Goal: Transaction & Acquisition: Download file/media

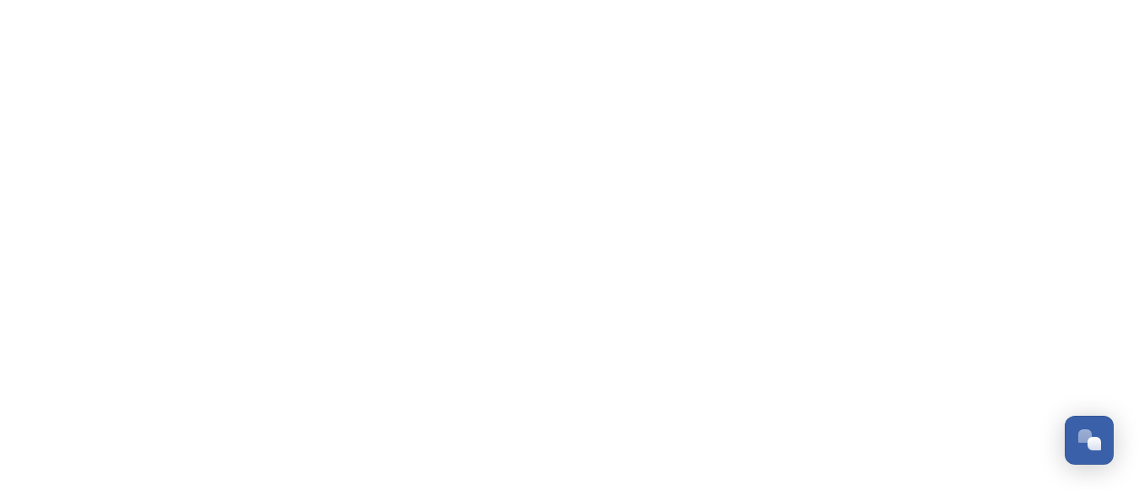
click at [726, 0] on html "/file/311d9d57-e783-4e18-b9f6-e48836a0242f Dismiss GoSquared Assistant Chat wit…" at bounding box center [569, 0] width 1139 height 0
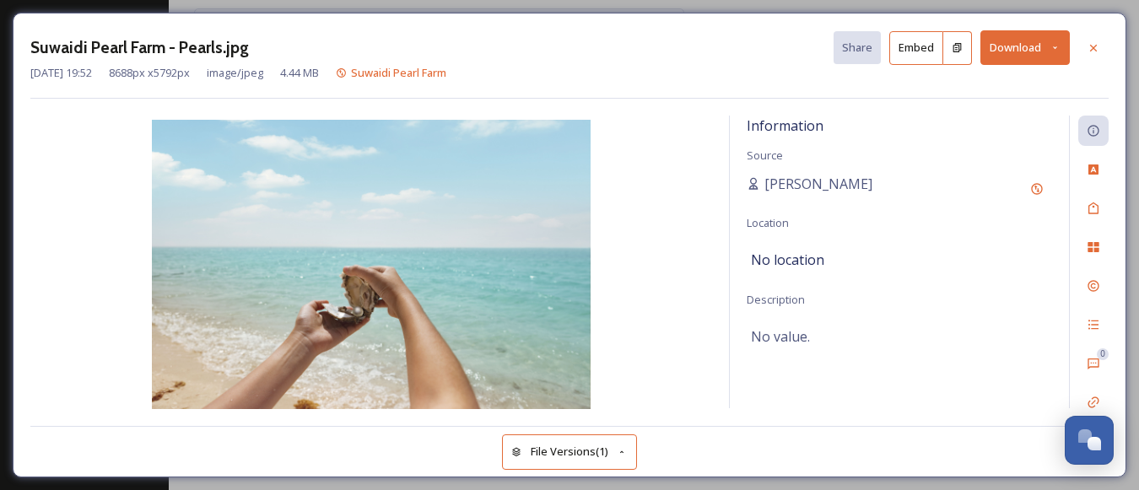
click at [1033, 51] on button "Download" at bounding box center [1024, 47] width 89 height 35
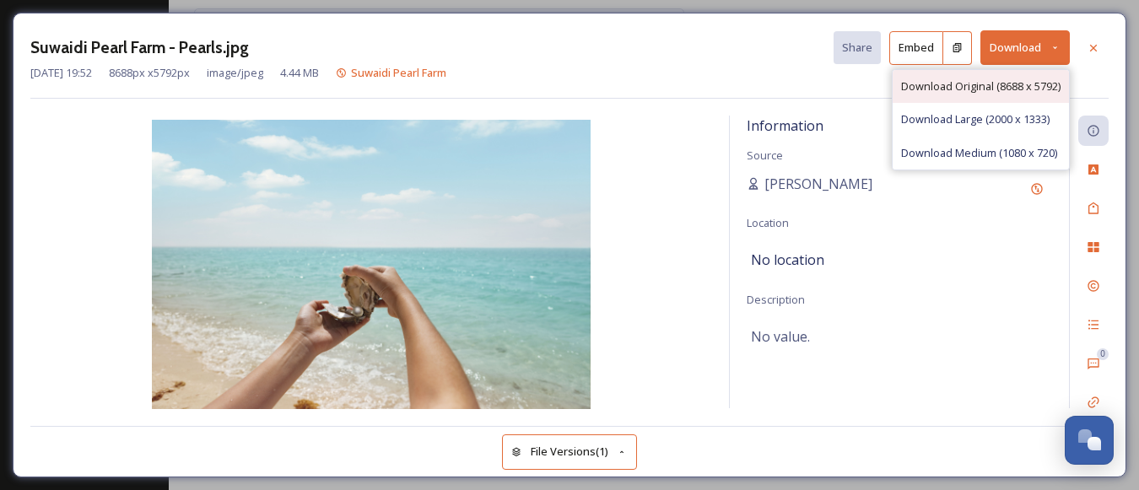
click at [1003, 84] on span "Download Original (8688 x 5792)" at bounding box center [980, 86] width 159 height 16
